Goal: Complete application form: Complete application form

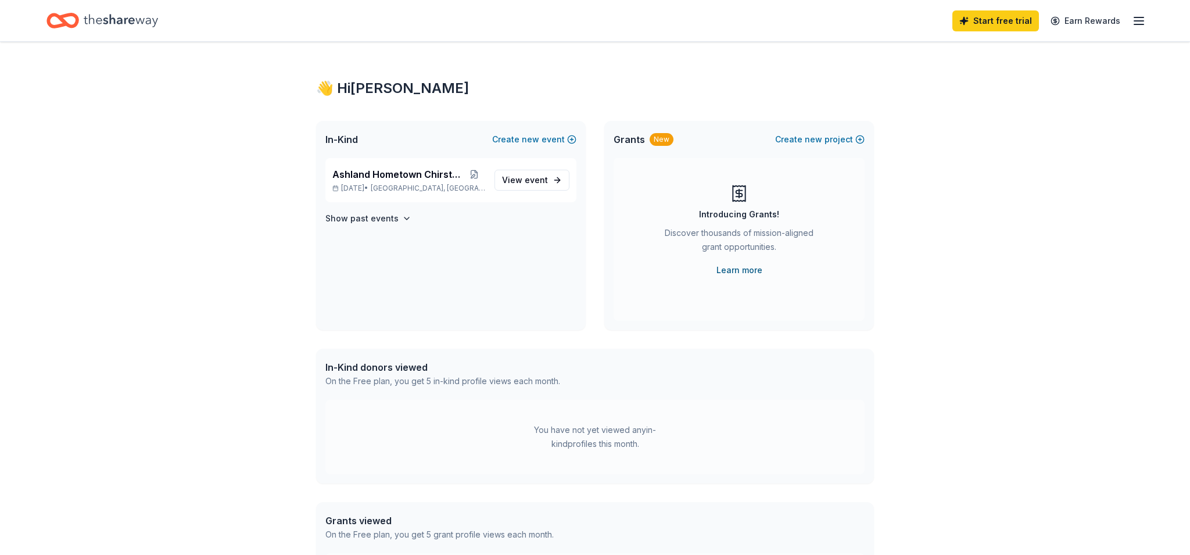
click at [749, 271] on link "Learn more" at bounding box center [740, 270] width 46 height 14
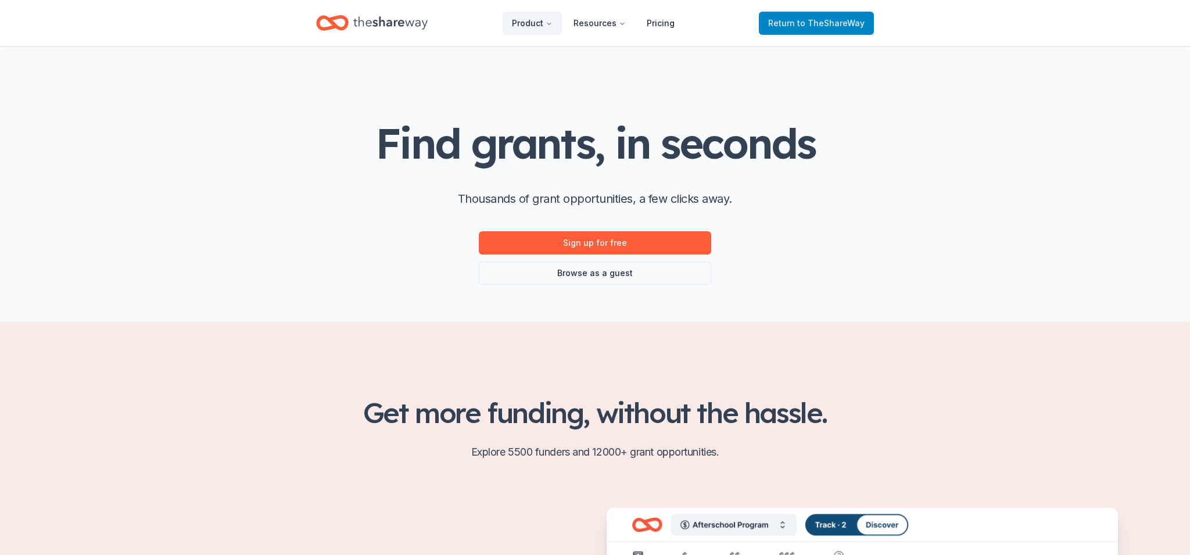
click at [824, 26] on span "to TheShareWay" at bounding box center [830, 23] width 67 height 10
click at [809, 23] on span "to TheShareWay" at bounding box center [830, 23] width 67 height 10
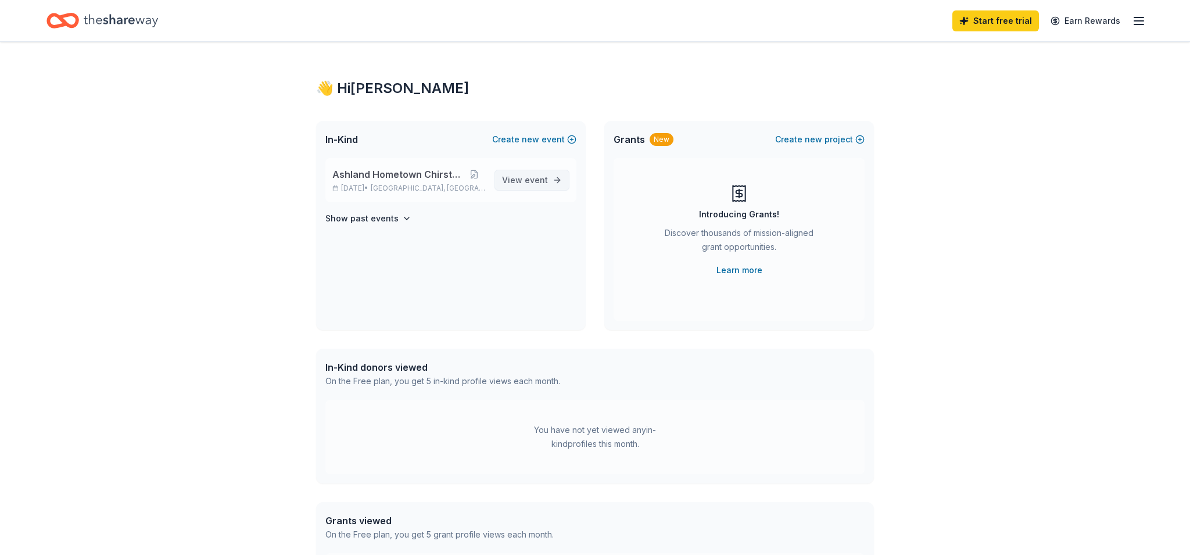
click at [541, 178] on span "event" at bounding box center [536, 180] width 23 height 10
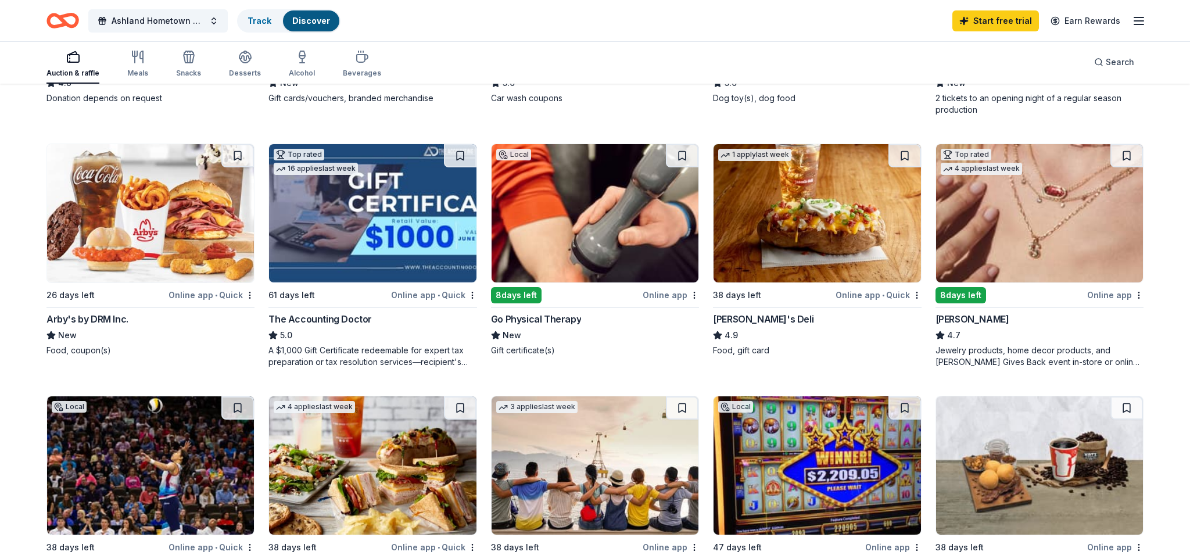
scroll to position [578, 0]
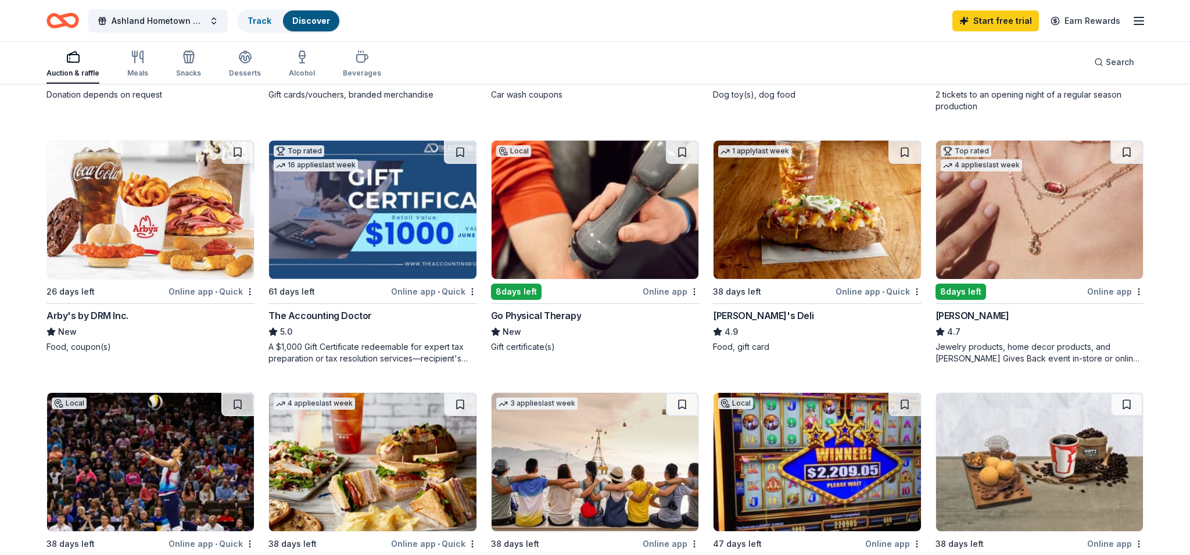
click at [146, 212] on img at bounding box center [150, 210] width 207 height 138
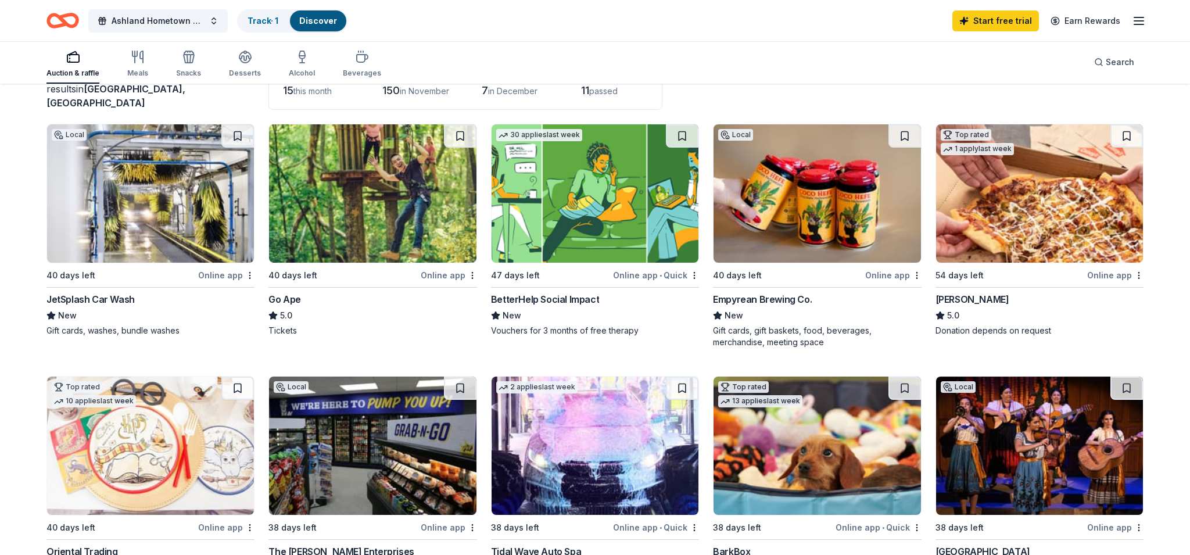
scroll to position [91, 0]
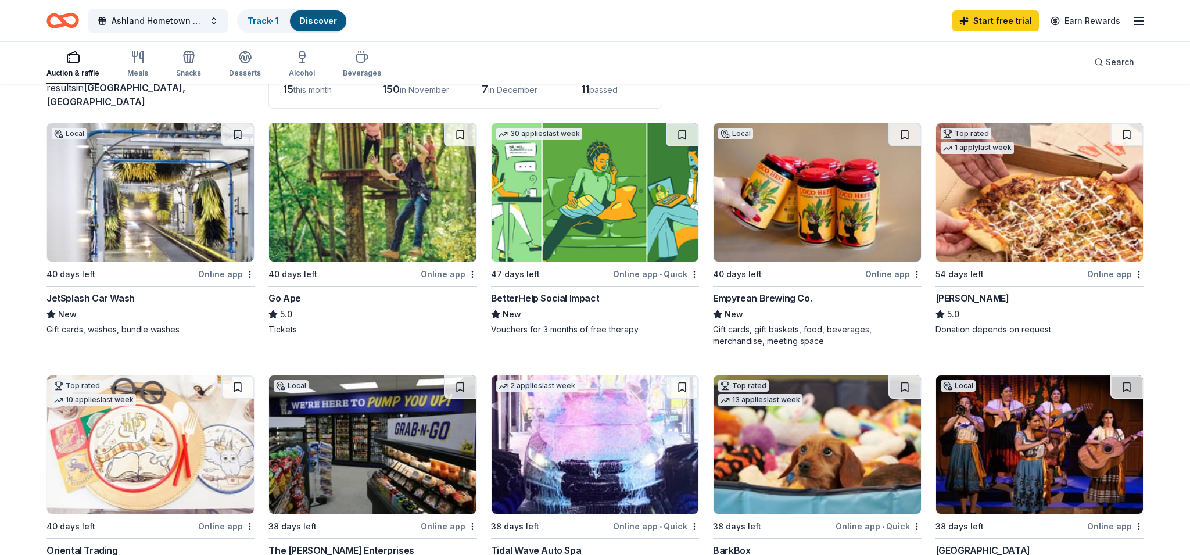
click at [180, 209] on img at bounding box center [150, 192] width 207 height 138
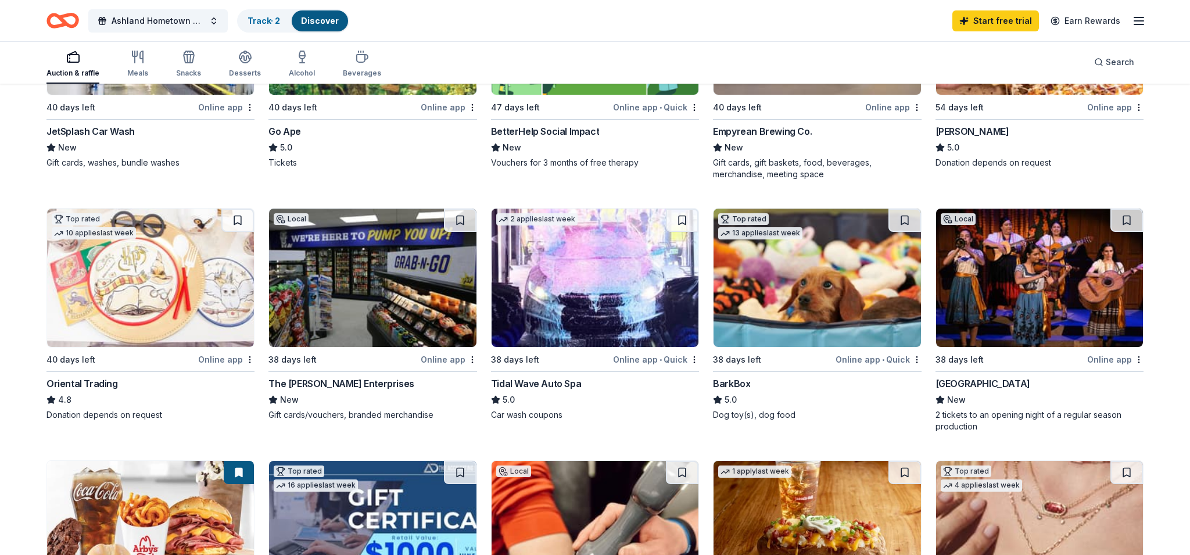
scroll to position [271, 0]
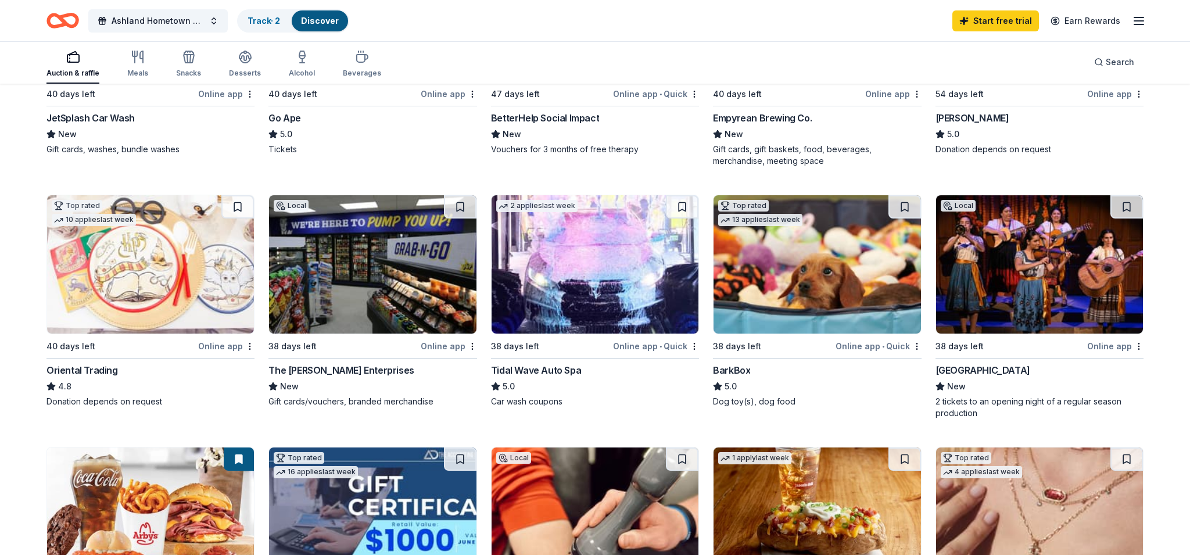
click at [620, 278] on img at bounding box center [595, 264] width 207 height 138
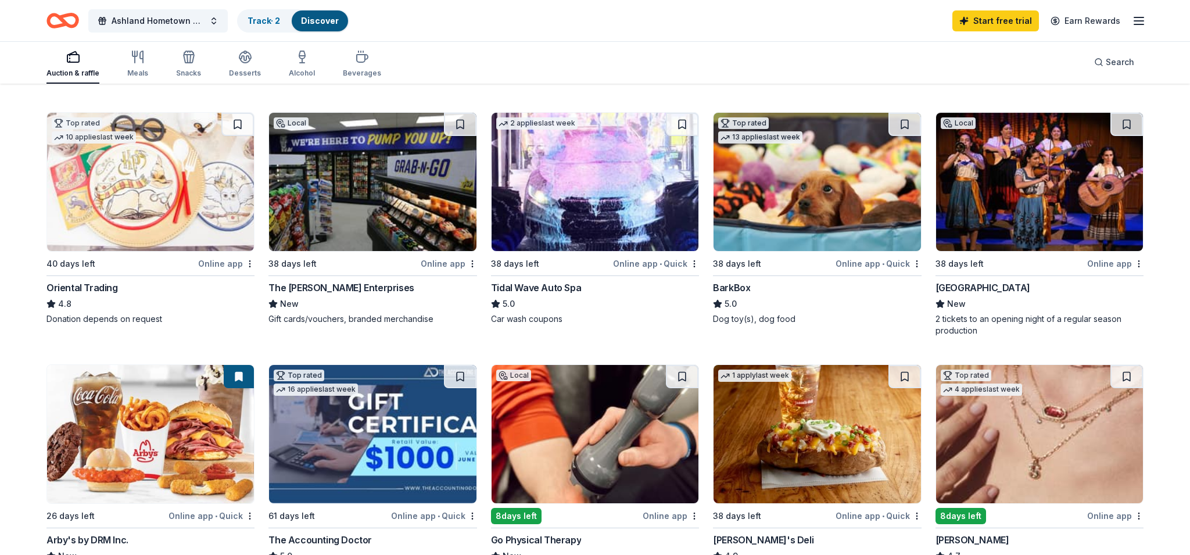
scroll to position [352, 0]
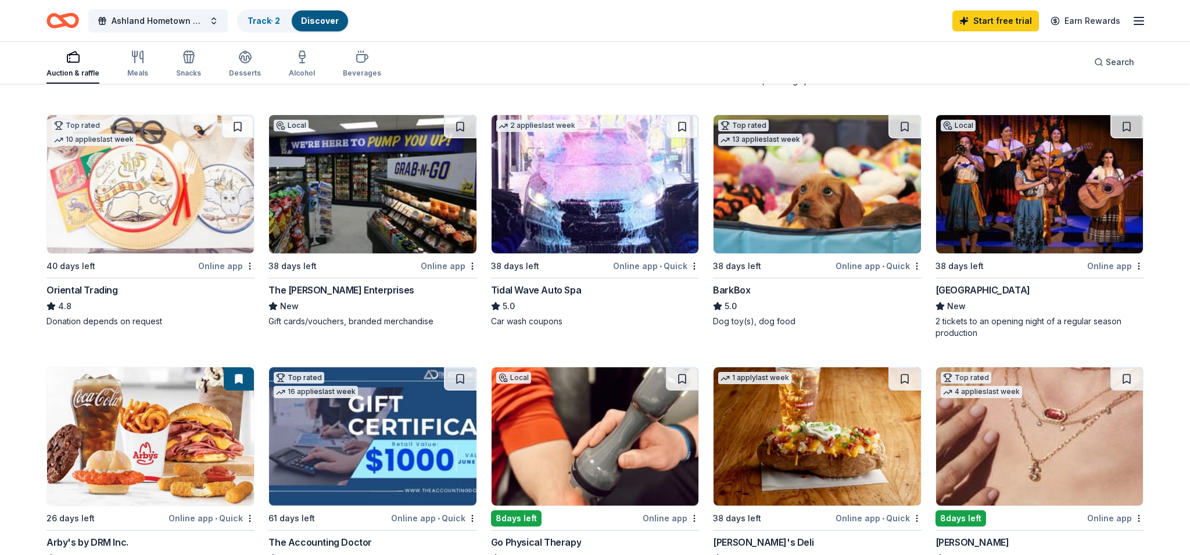
click at [811, 201] on img at bounding box center [817, 184] width 207 height 138
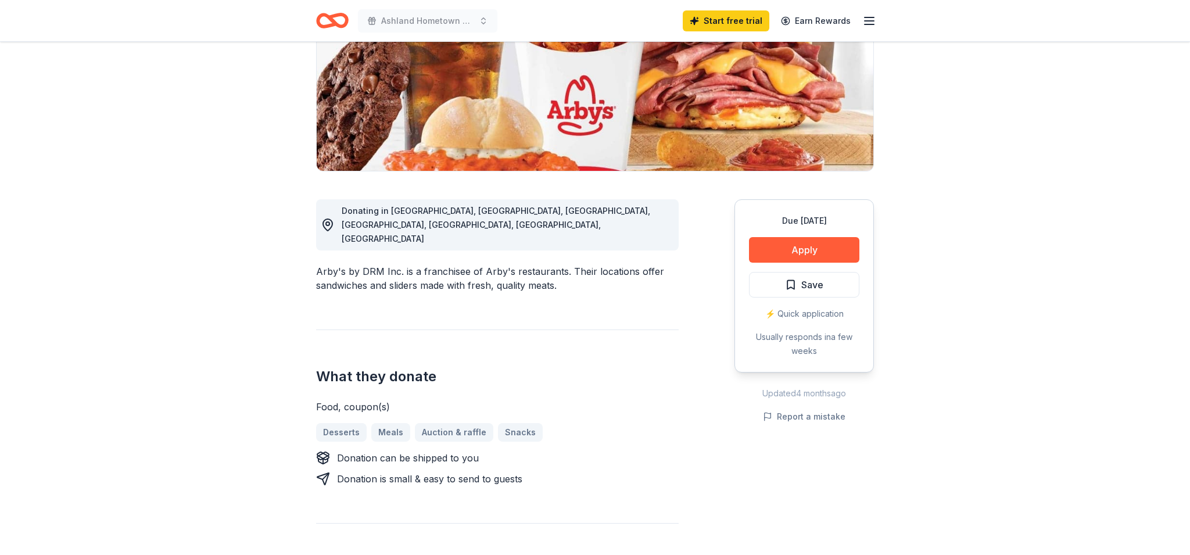
scroll to position [192, 0]
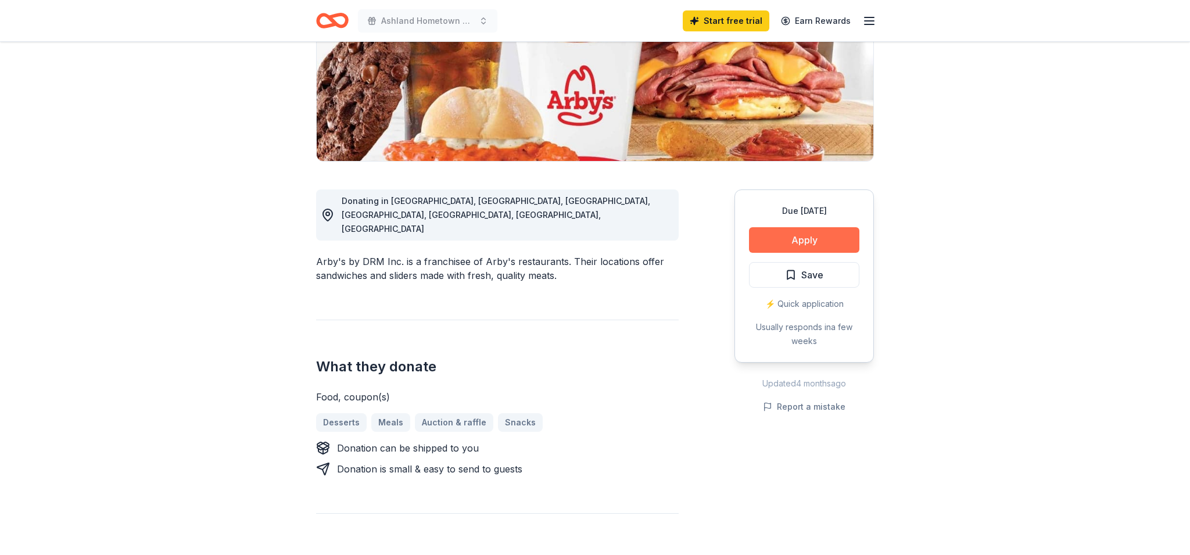
click at [808, 241] on button "Apply" at bounding box center [804, 240] width 110 height 26
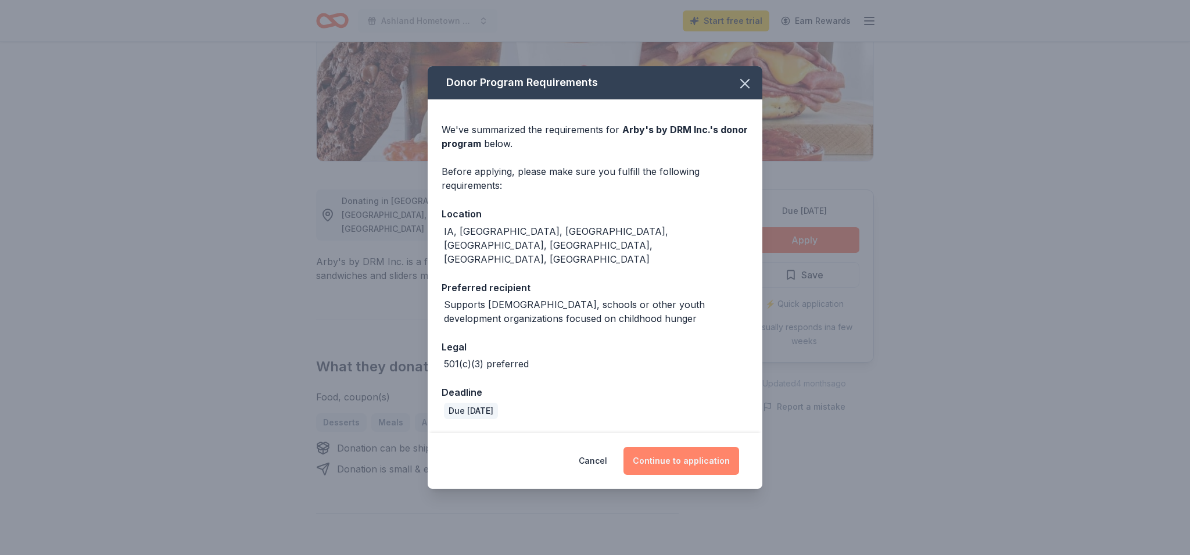
click at [700, 448] on button "Continue to application" at bounding box center [682, 461] width 116 height 28
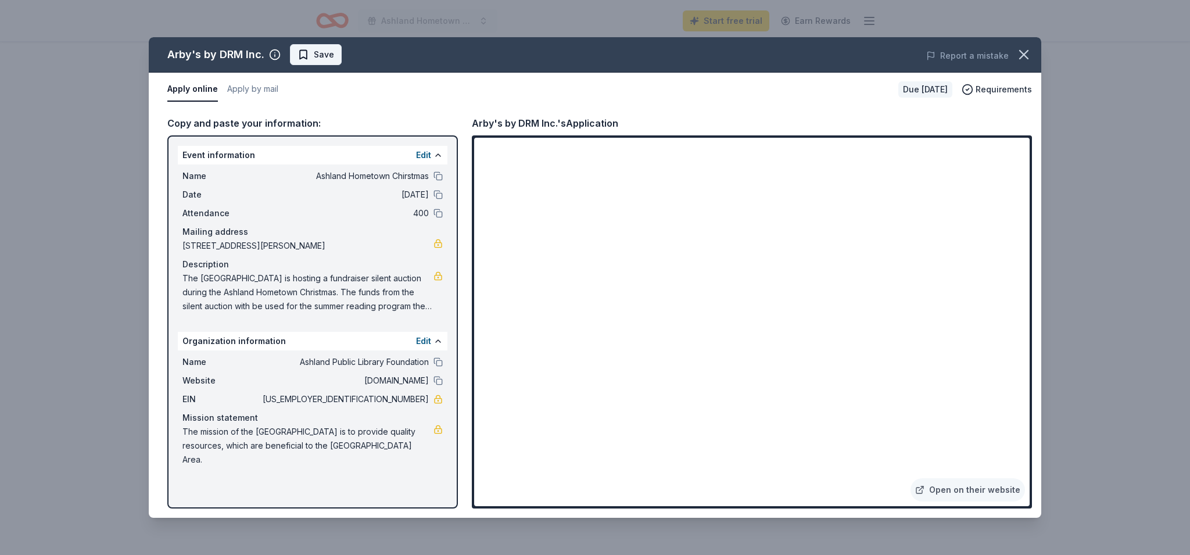
click at [328, 52] on span "Save" at bounding box center [324, 55] width 20 height 14
click at [1025, 51] on icon "button" at bounding box center [1024, 55] width 16 height 16
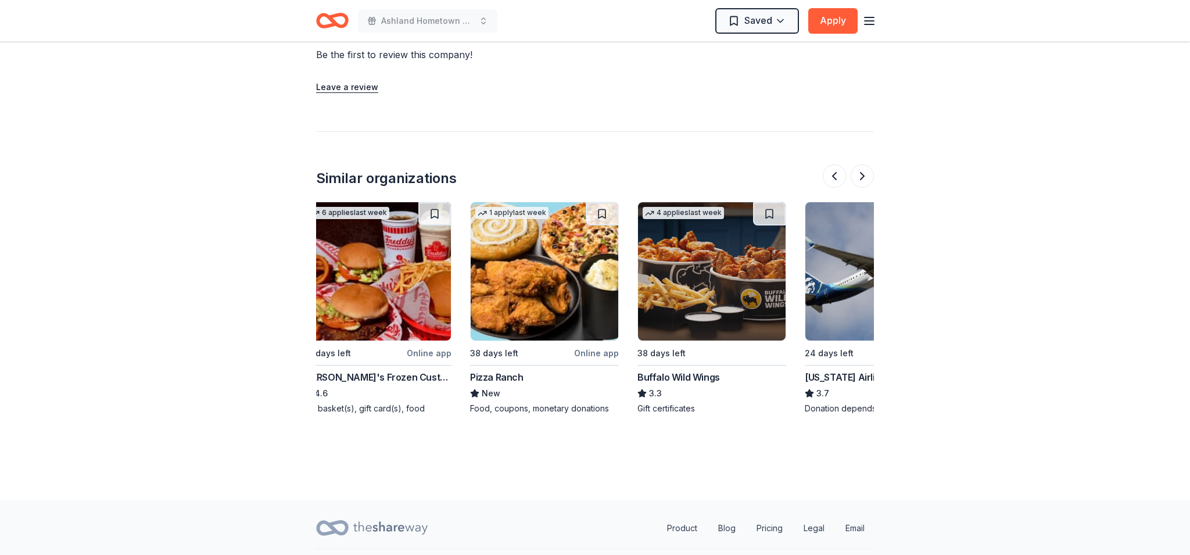
scroll to position [0, 0]
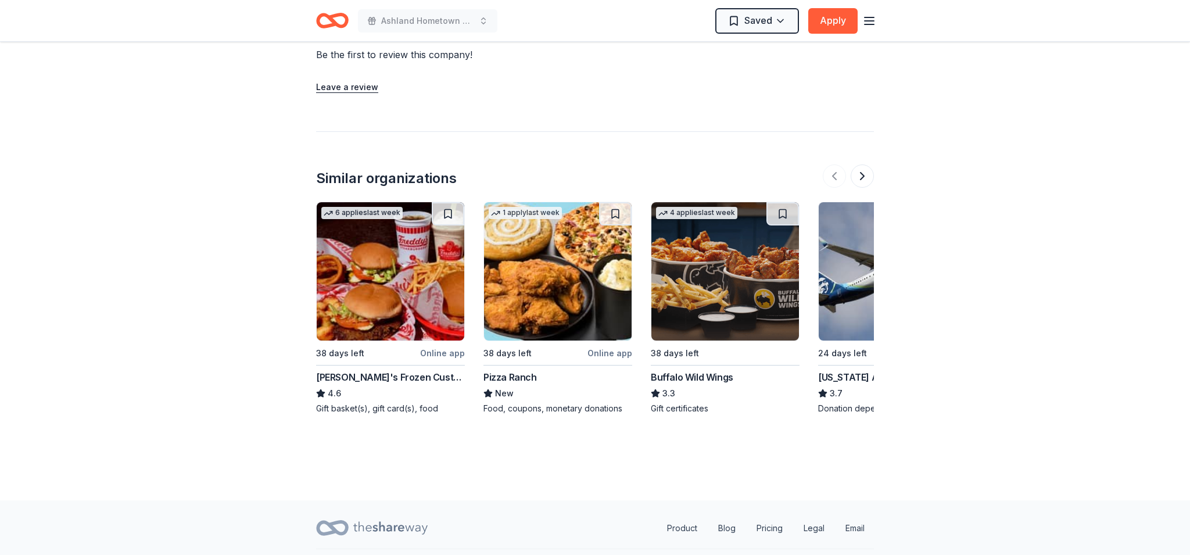
click at [398, 248] on img at bounding box center [391, 271] width 148 height 138
click at [732, 241] on img at bounding box center [726, 271] width 148 height 138
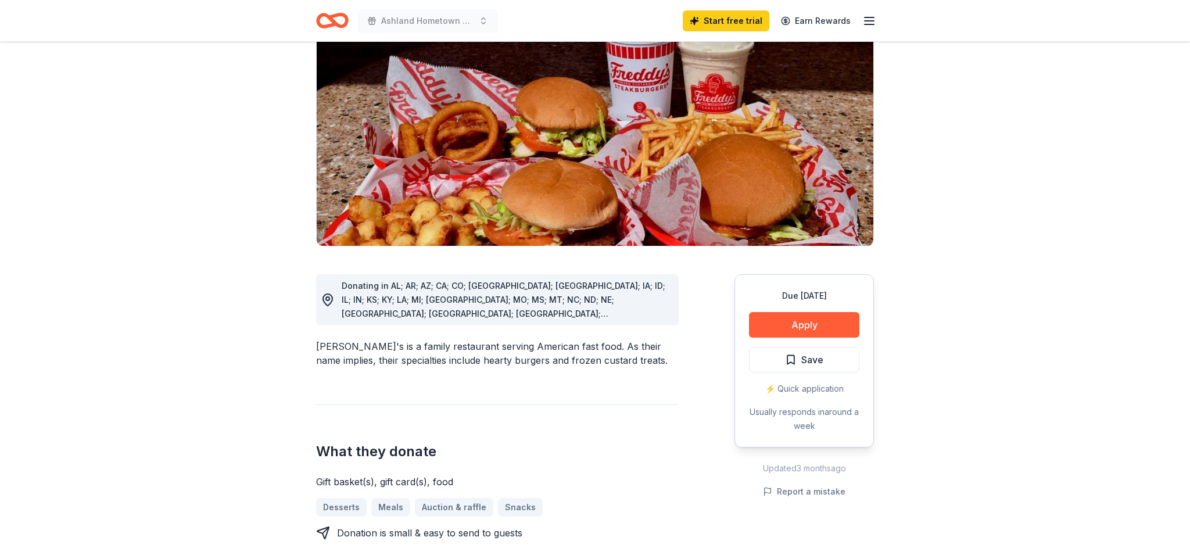
scroll to position [139, 0]
click at [803, 313] on button "Apply" at bounding box center [804, 326] width 110 height 26
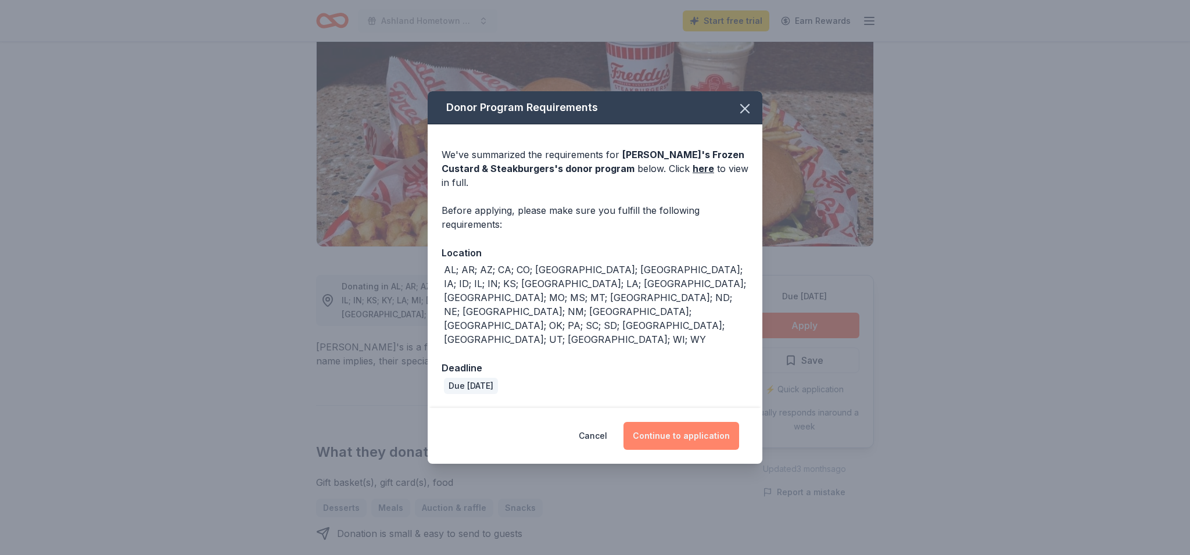
click at [684, 422] on button "Continue to application" at bounding box center [682, 436] width 116 height 28
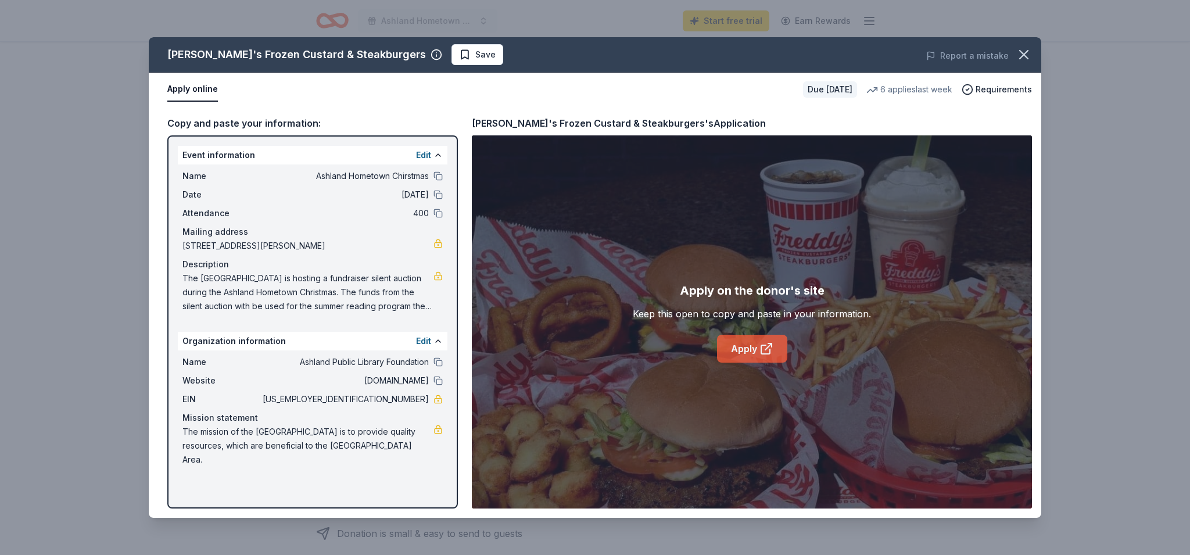
click at [750, 348] on link "Apply" at bounding box center [752, 349] width 70 height 28
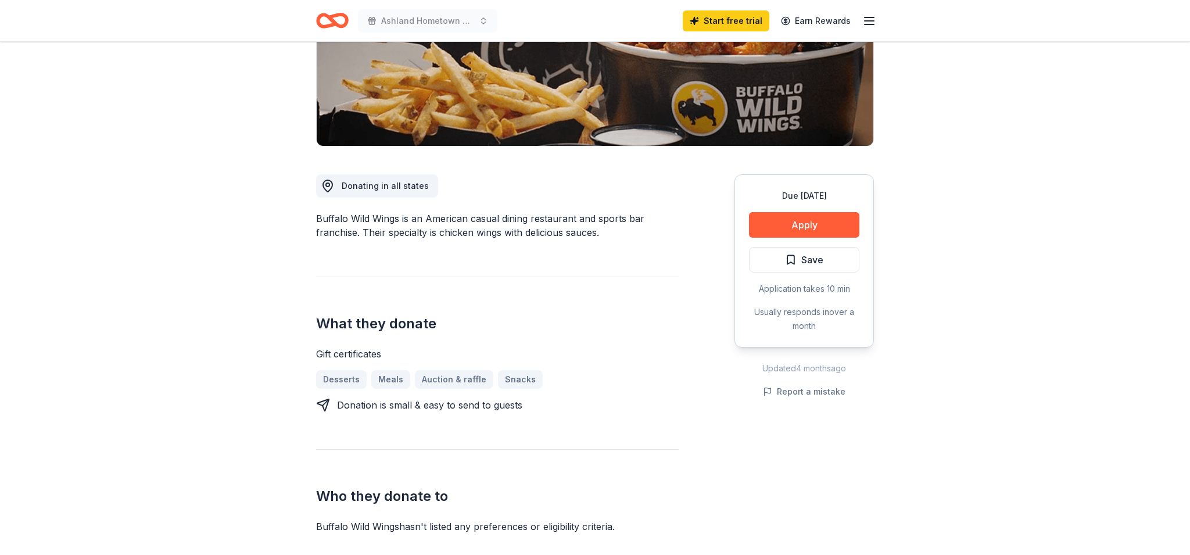
scroll to position [202, 0]
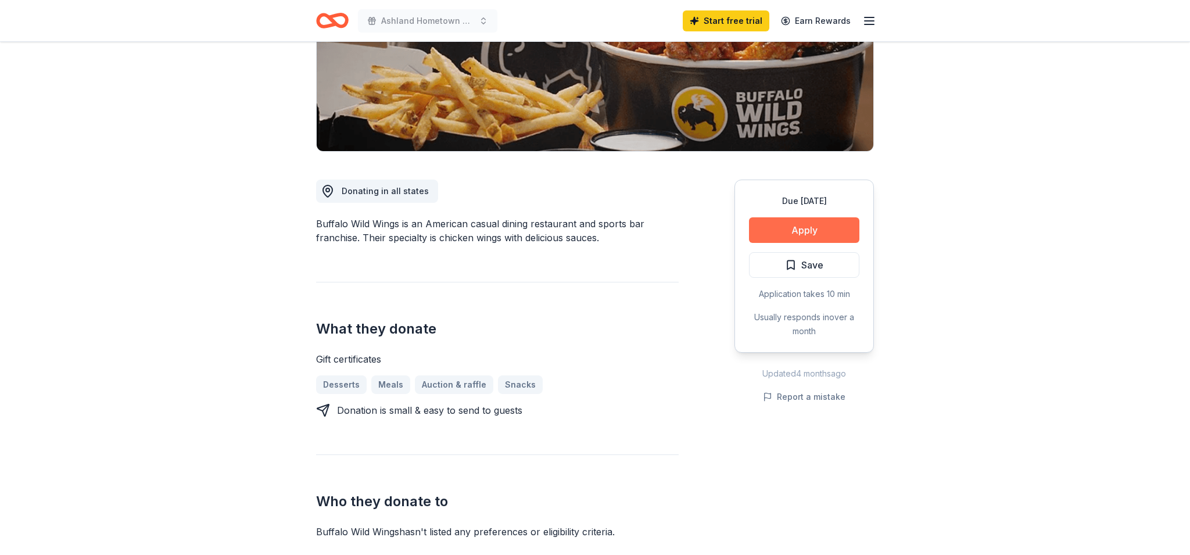
click at [800, 229] on button "Apply" at bounding box center [804, 230] width 110 height 26
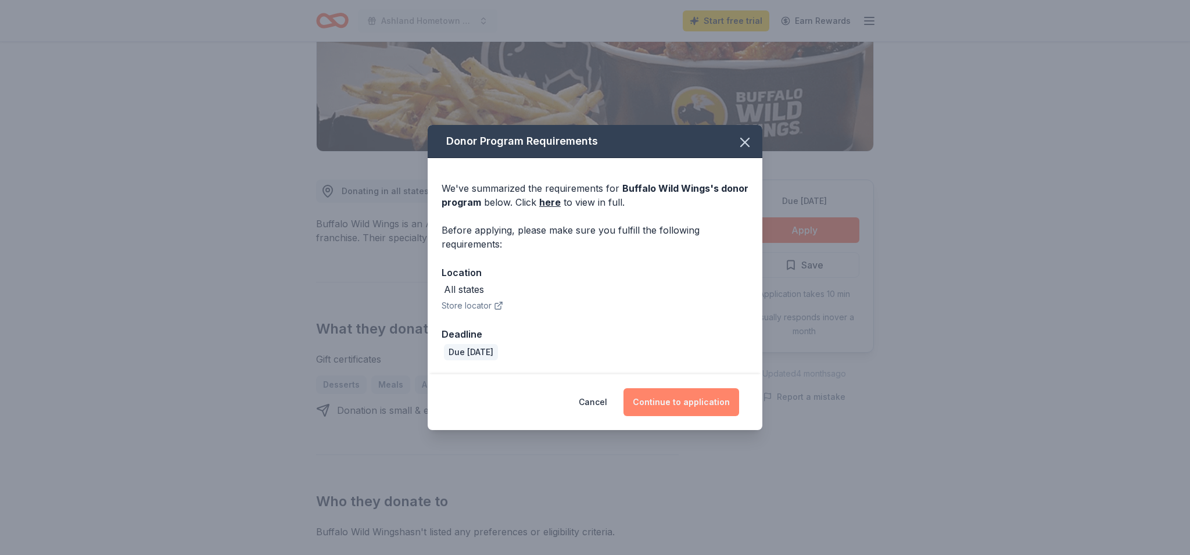
click at [673, 403] on button "Continue to application" at bounding box center [682, 402] width 116 height 28
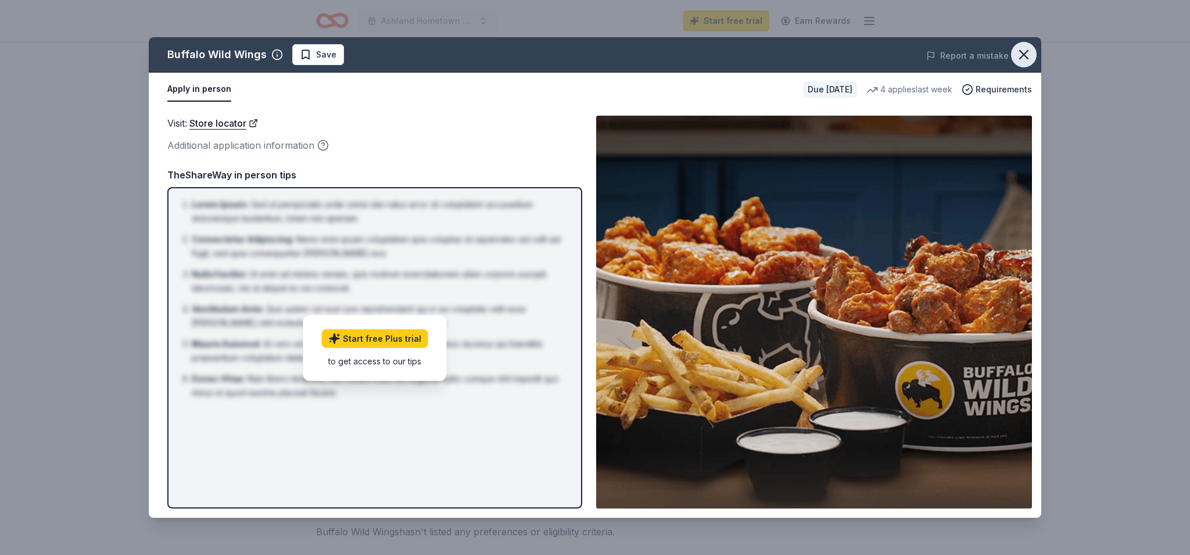
click at [1026, 55] on icon "button" at bounding box center [1024, 55] width 16 height 16
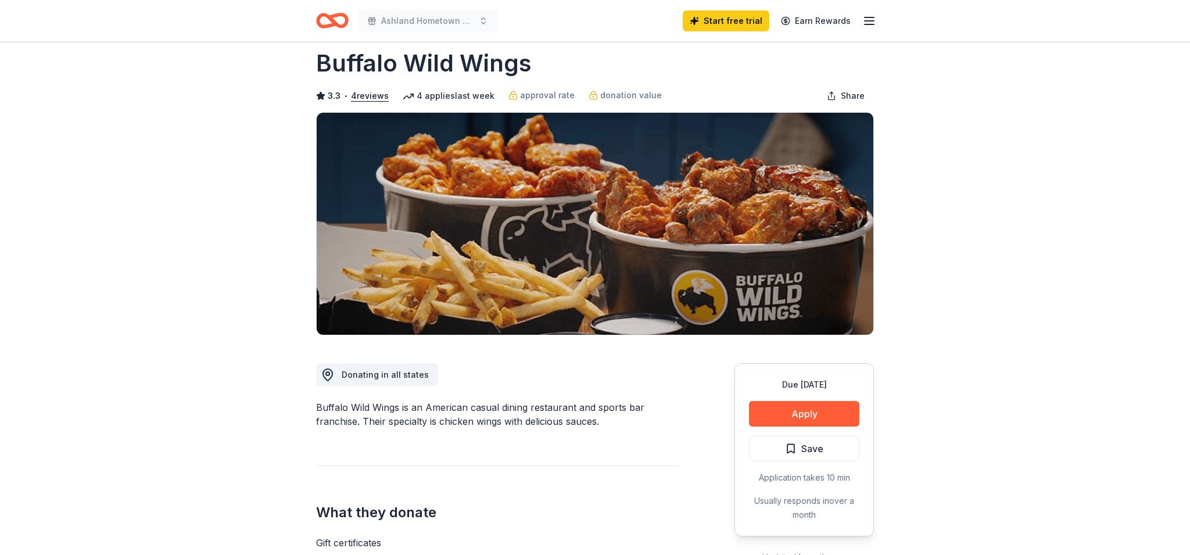
scroll to position [0, 0]
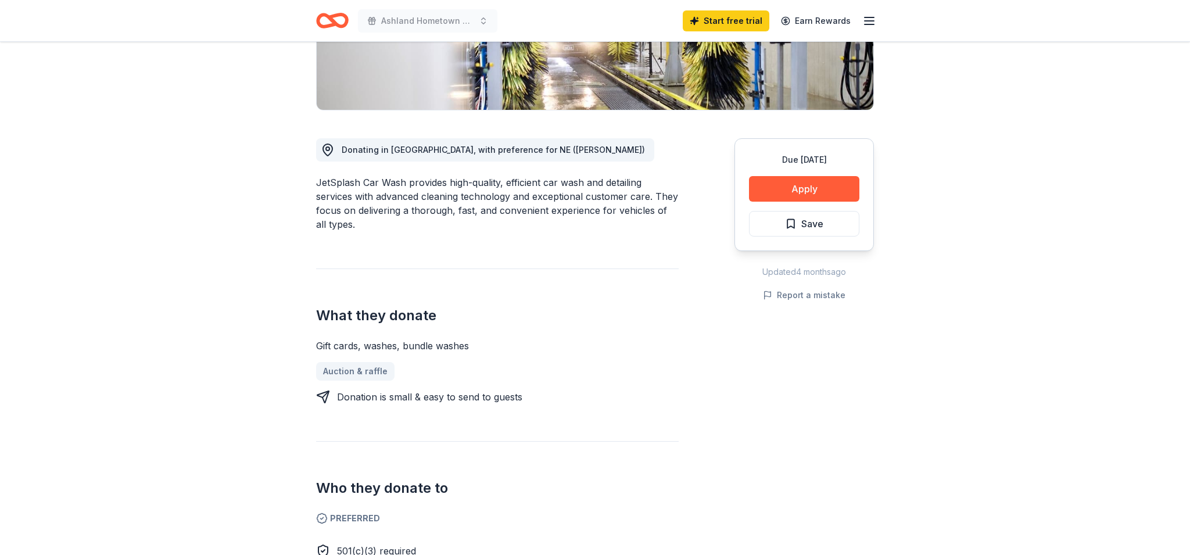
scroll to position [244, 0]
click at [806, 186] on button "Apply" at bounding box center [804, 189] width 110 height 26
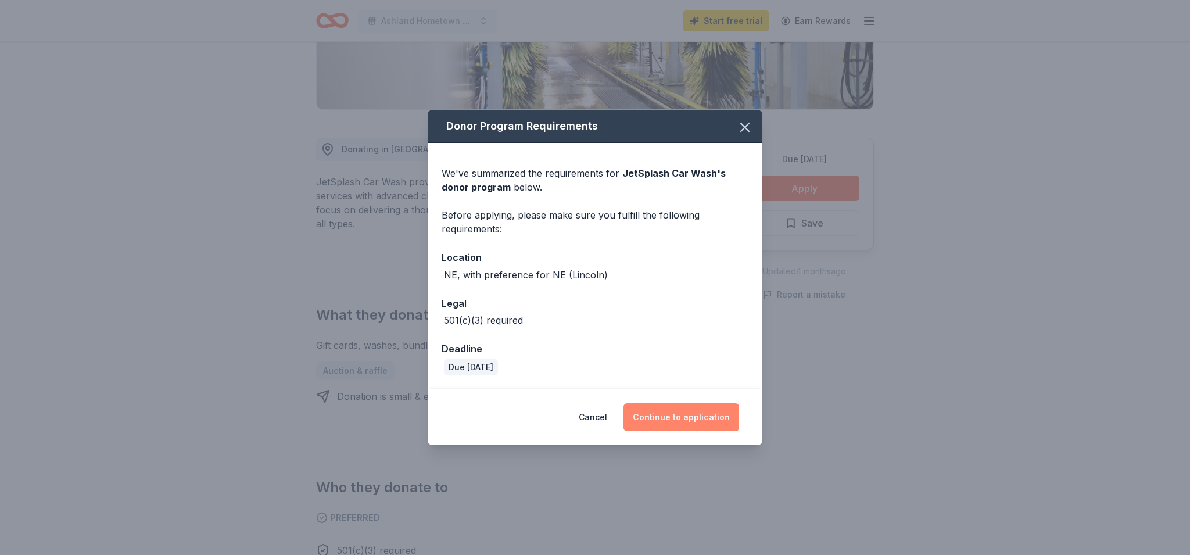
click at [686, 414] on button "Continue to application" at bounding box center [682, 417] width 116 height 28
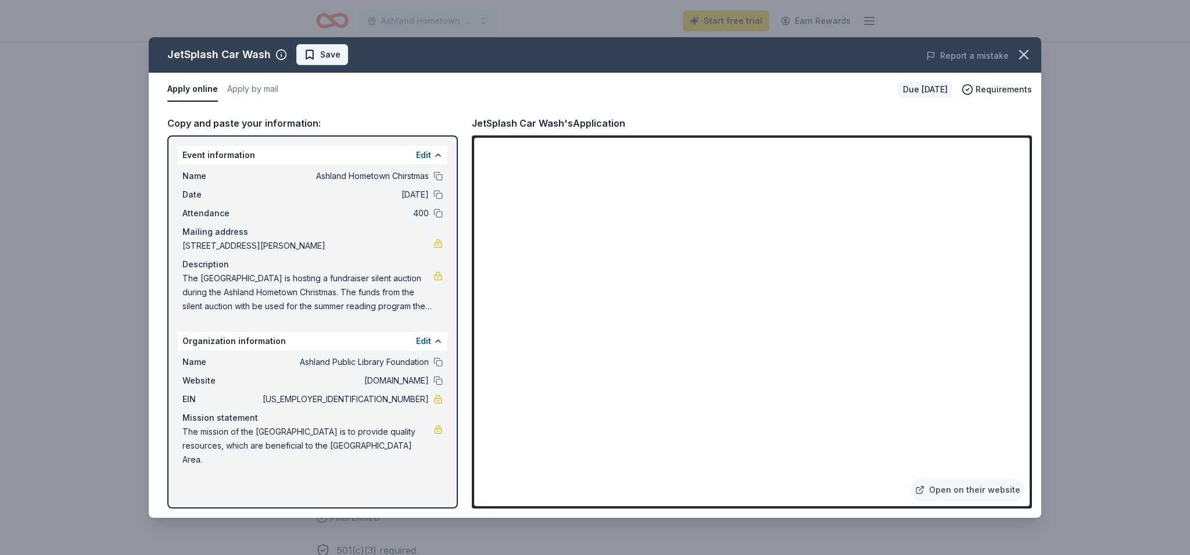
click at [328, 54] on span "Save" at bounding box center [330, 55] width 20 height 14
click at [1025, 52] on icon "button" at bounding box center [1024, 55] width 16 height 16
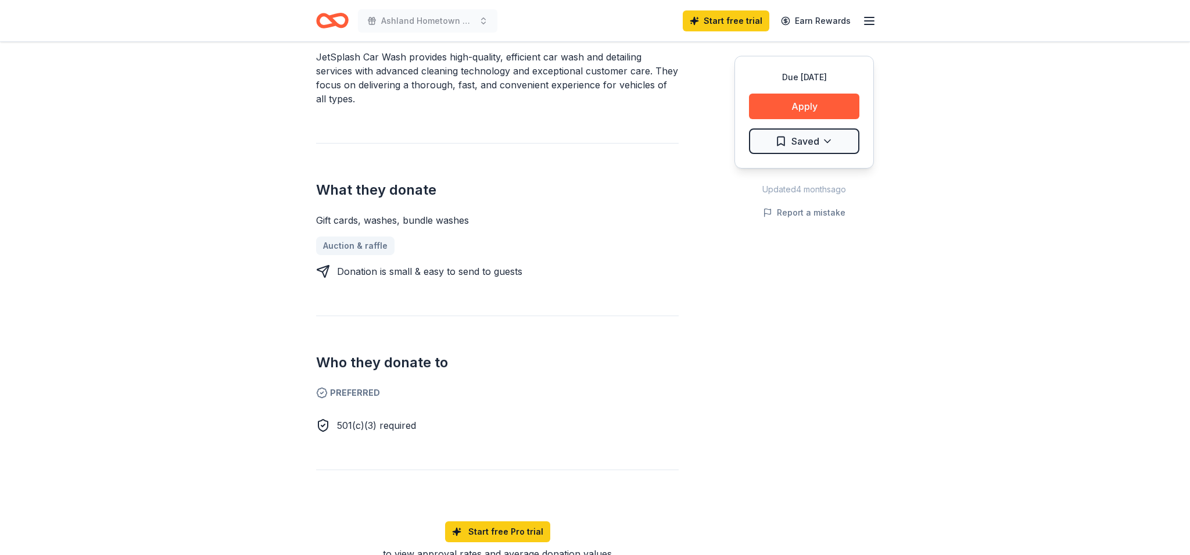
scroll to position [170, 0]
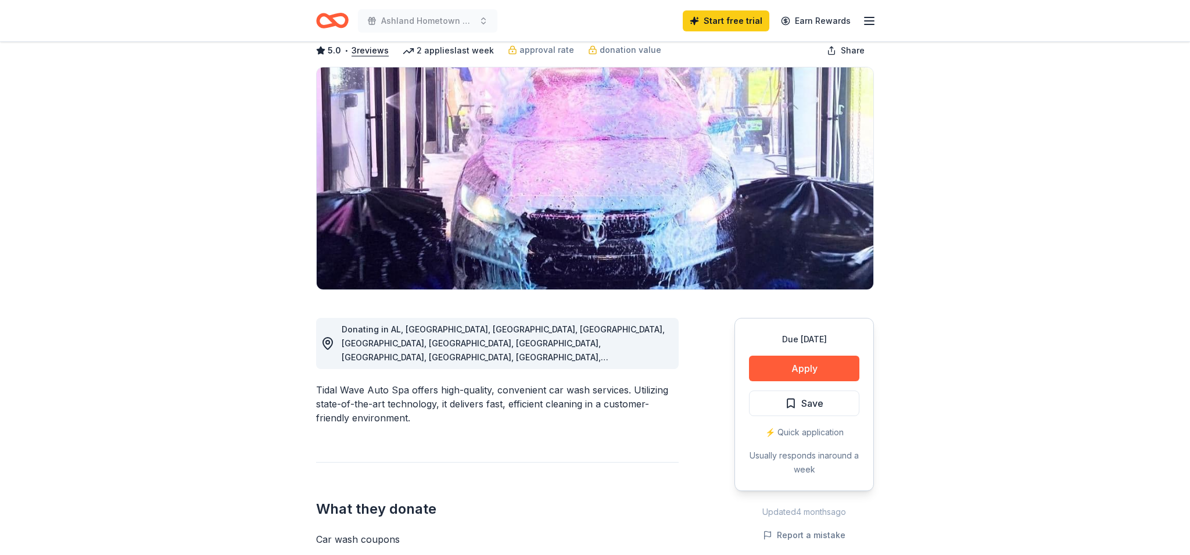
scroll to position [93, 0]
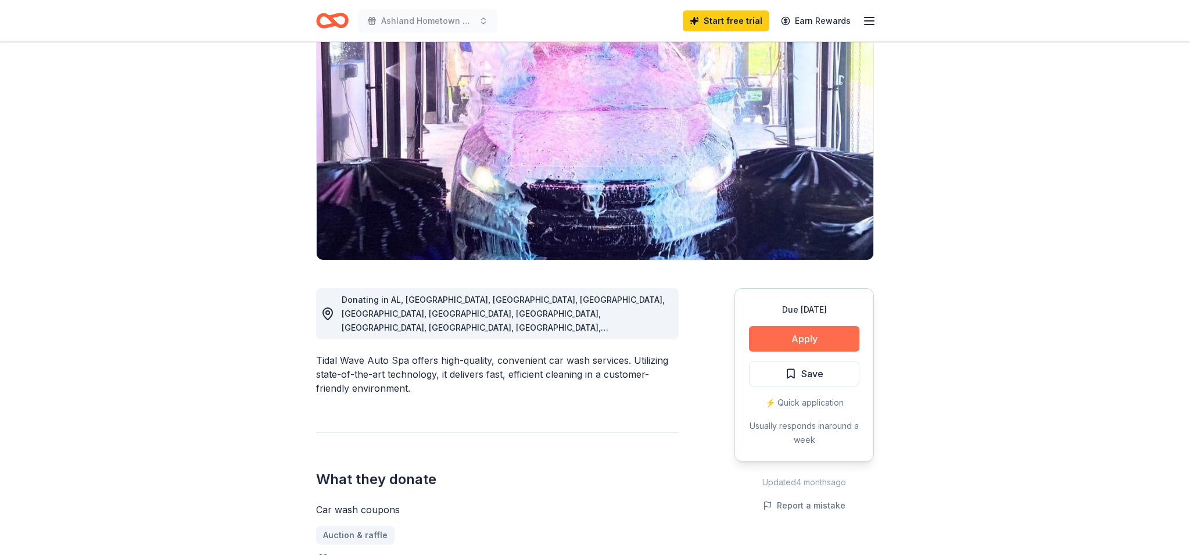
click at [791, 337] on button "Apply" at bounding box center [804, 339] width 110 height 26
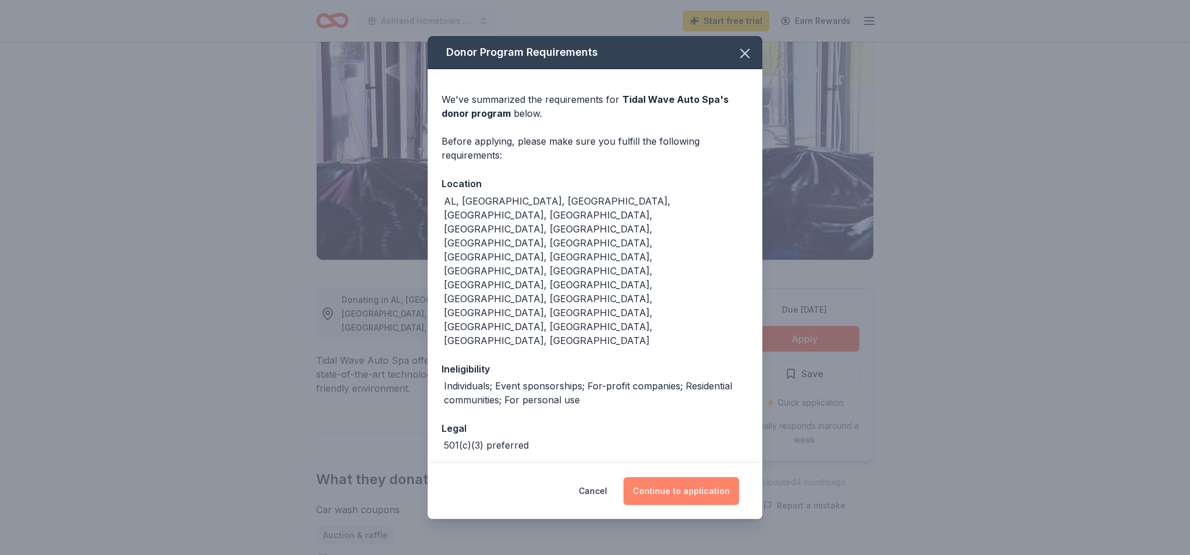
click at [700, 477] on button "Continue to application" at bounding box center [682, 491] width 116 height 28
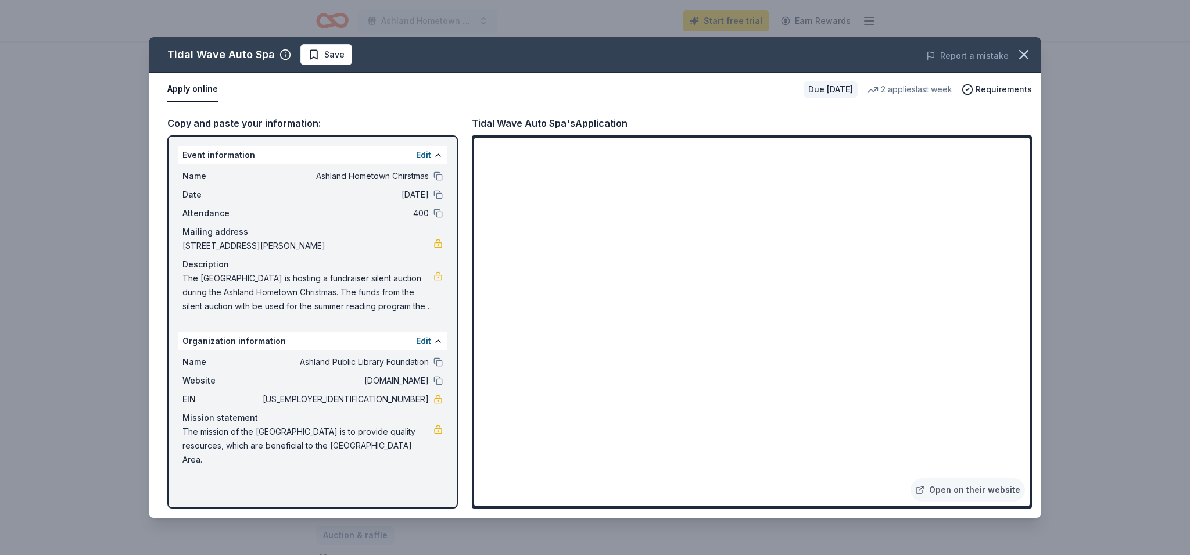
drag, startPoint x: 299, startPoint y: 362, endPoint x: 424, endPoint y: 364, distance: 125.0
click at [424, 364] on span "Ashland Public Library Foundation" at bounding box center [344, 362] width 169 height 14
drag, startPoint x: 428, startPoint y: 361, endPoint x: 306, endPoint y: 362, distance: 122.1
click at [302, 362] on span "Ashland Public Library Foundation" at bounding box center [344, 362] width 169 height 14
click at [1026, 55] on icon "button" at bounding box center [1024, 55] width 16 height 16
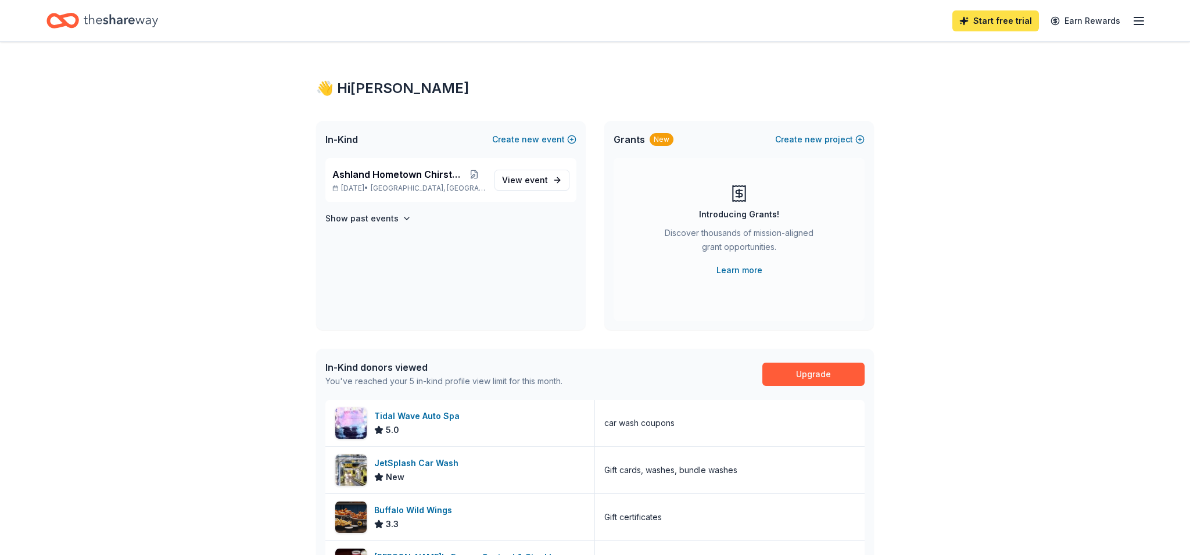
click at [1006, 20] on link "Start free trial" at bounding box center [996, 20] width 87 height 21
